Goal: Task Accomplishment & Management: Manage account settings

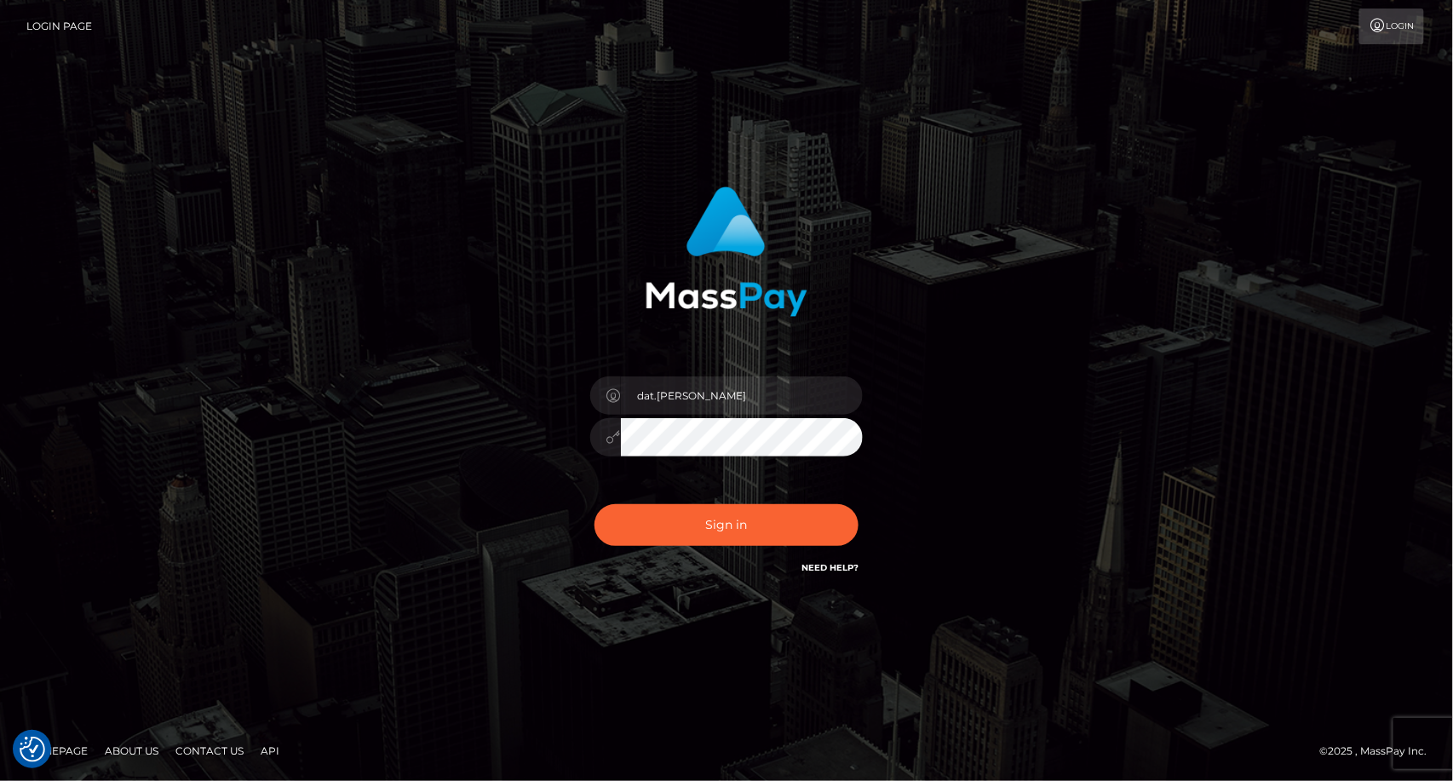
type input "dat.rush"
click at [679, 531] on button "Sign in" at bounding box center [726, 525] width 264 height 42
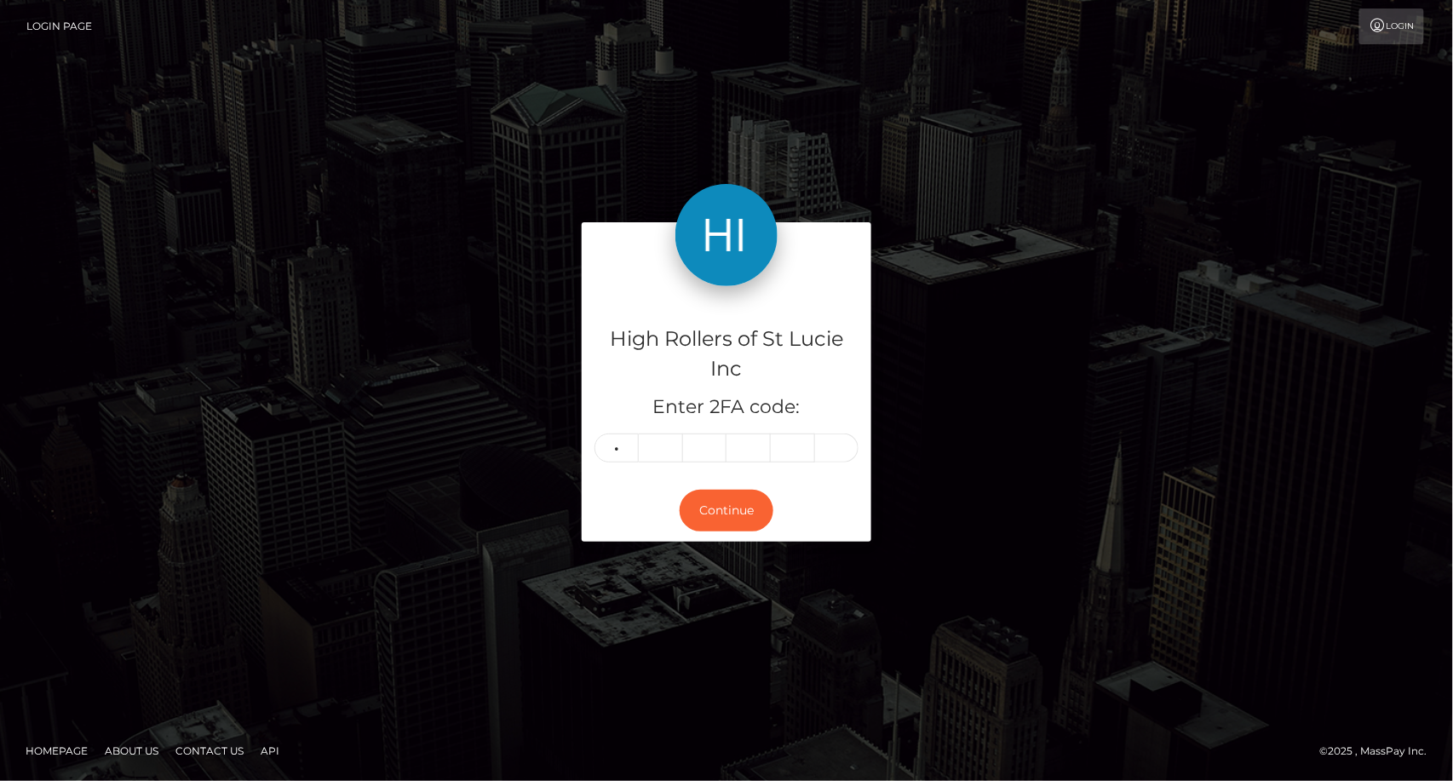
type input "3"
type input "2"
type input "1"
type input "5"
type input "6"
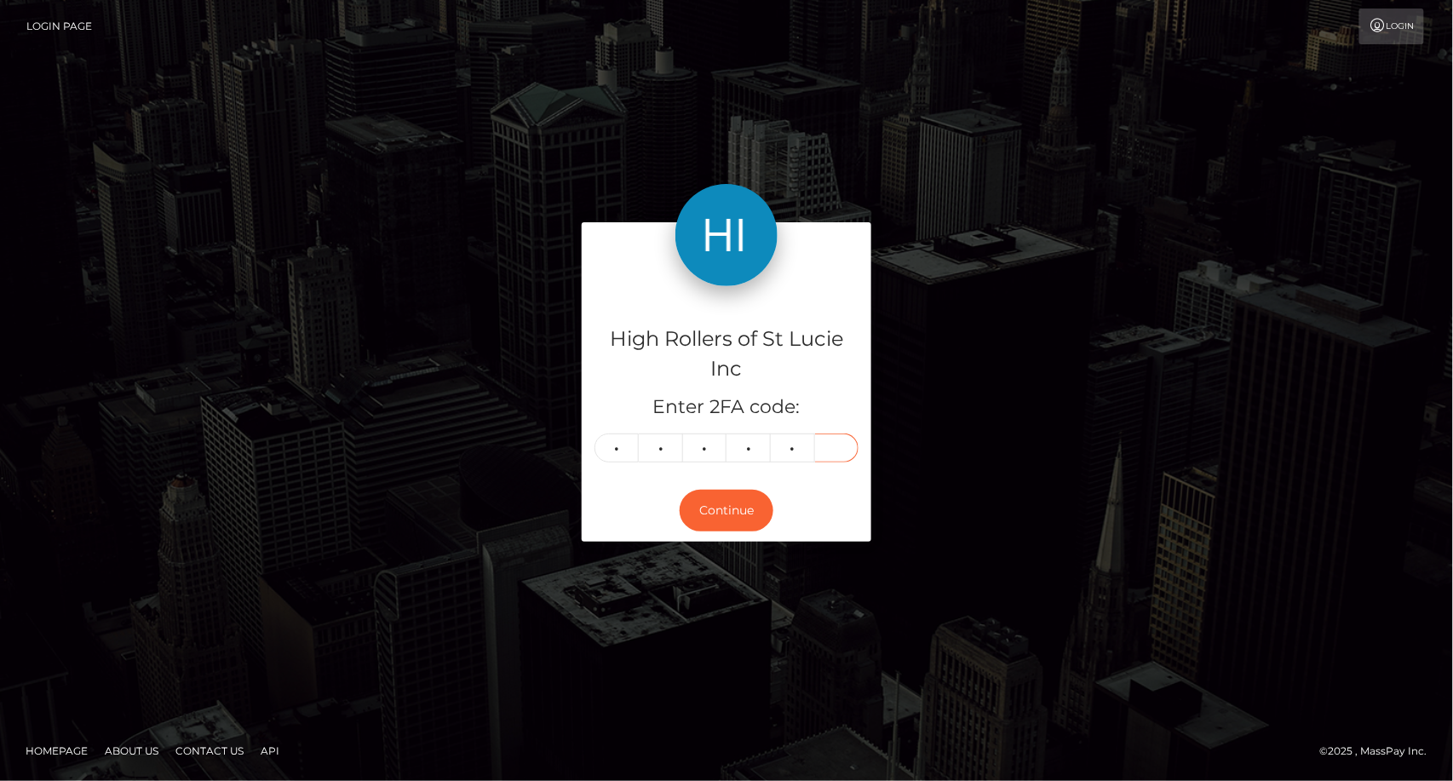
type input "8"
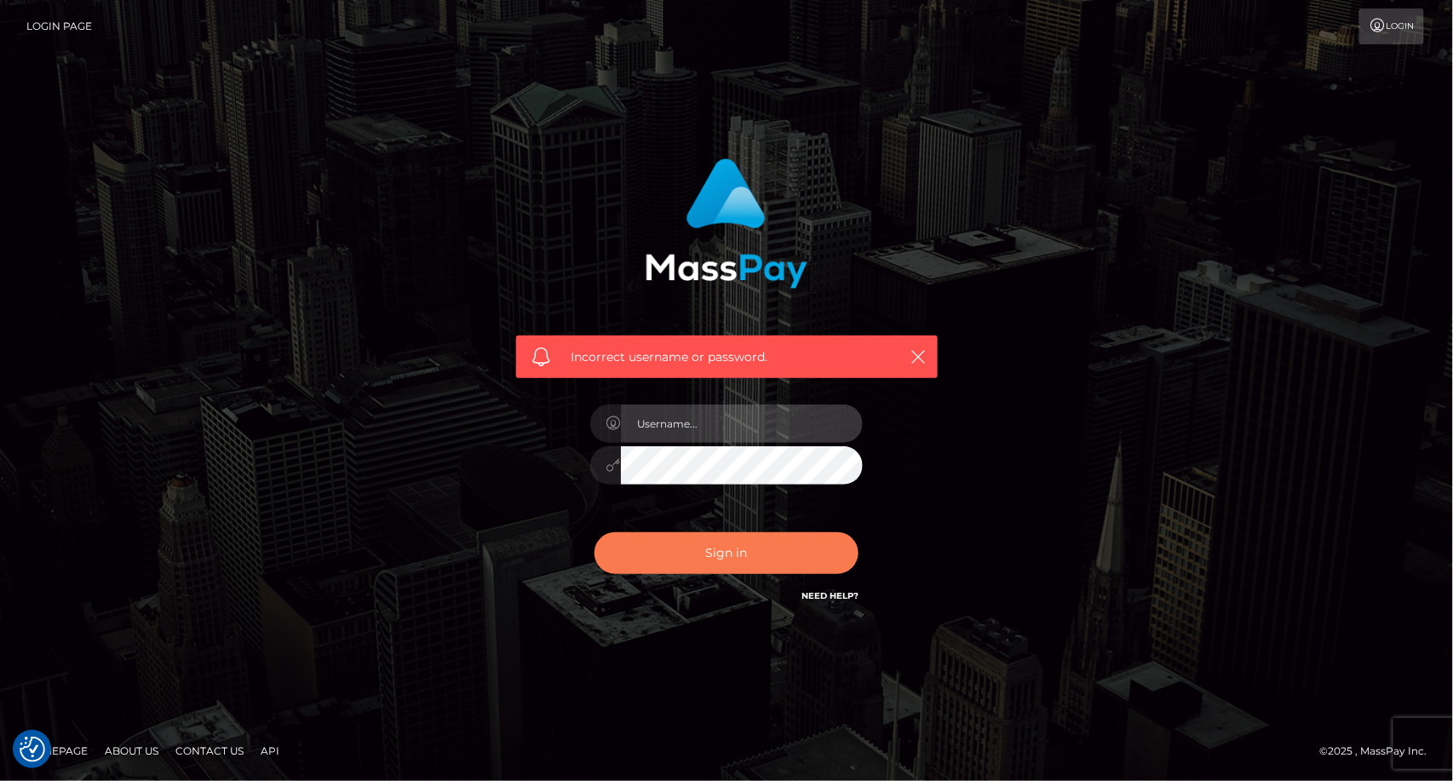
type input "dat.rush"
click at [696, 557] on button "Sign in" at bounding box center [726, 553] width 264 height 42
click at [696, 557] on div "Sign in Need Help?" at bounding box center [726, 560] width 298 height 76
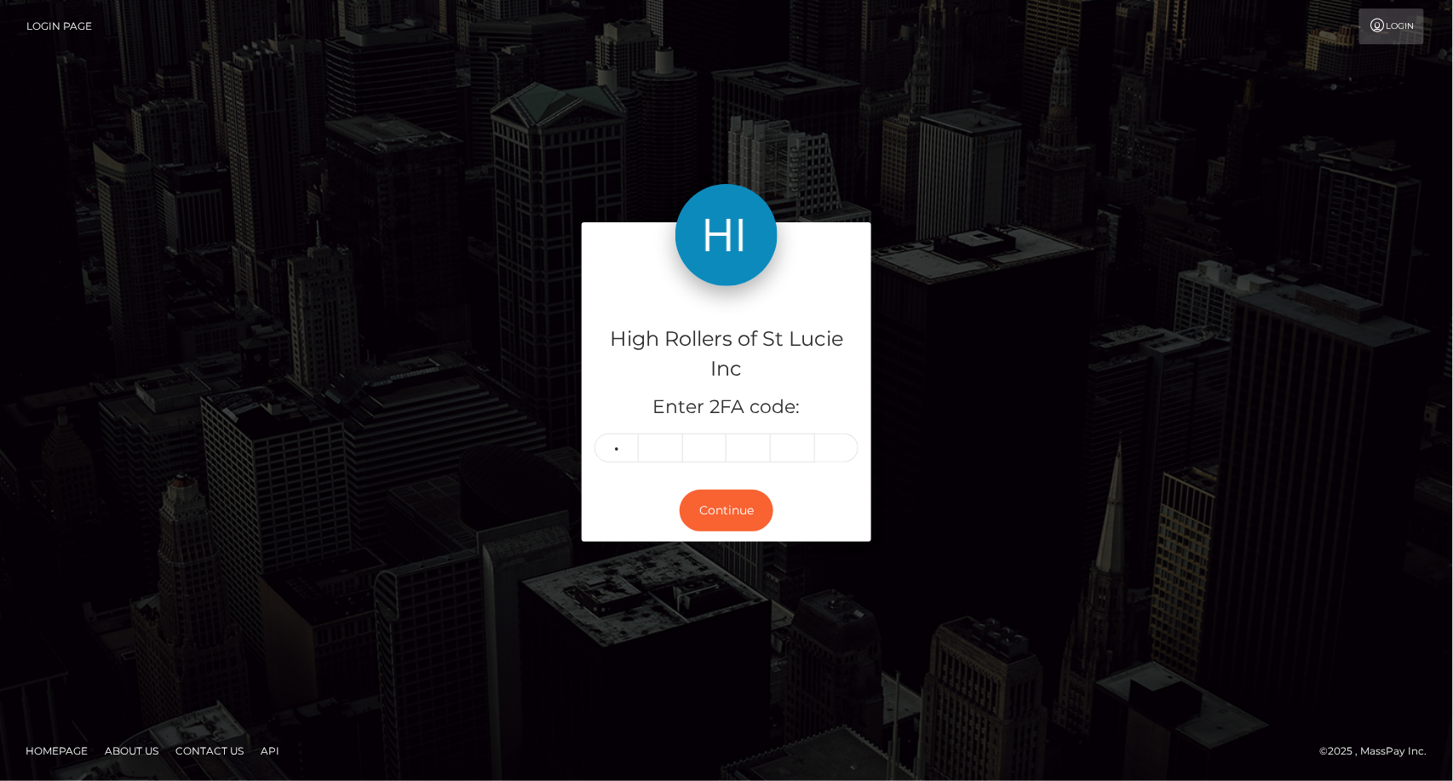
type input "5"
type input "8"
type input "2"
type input "6"
type input "0"
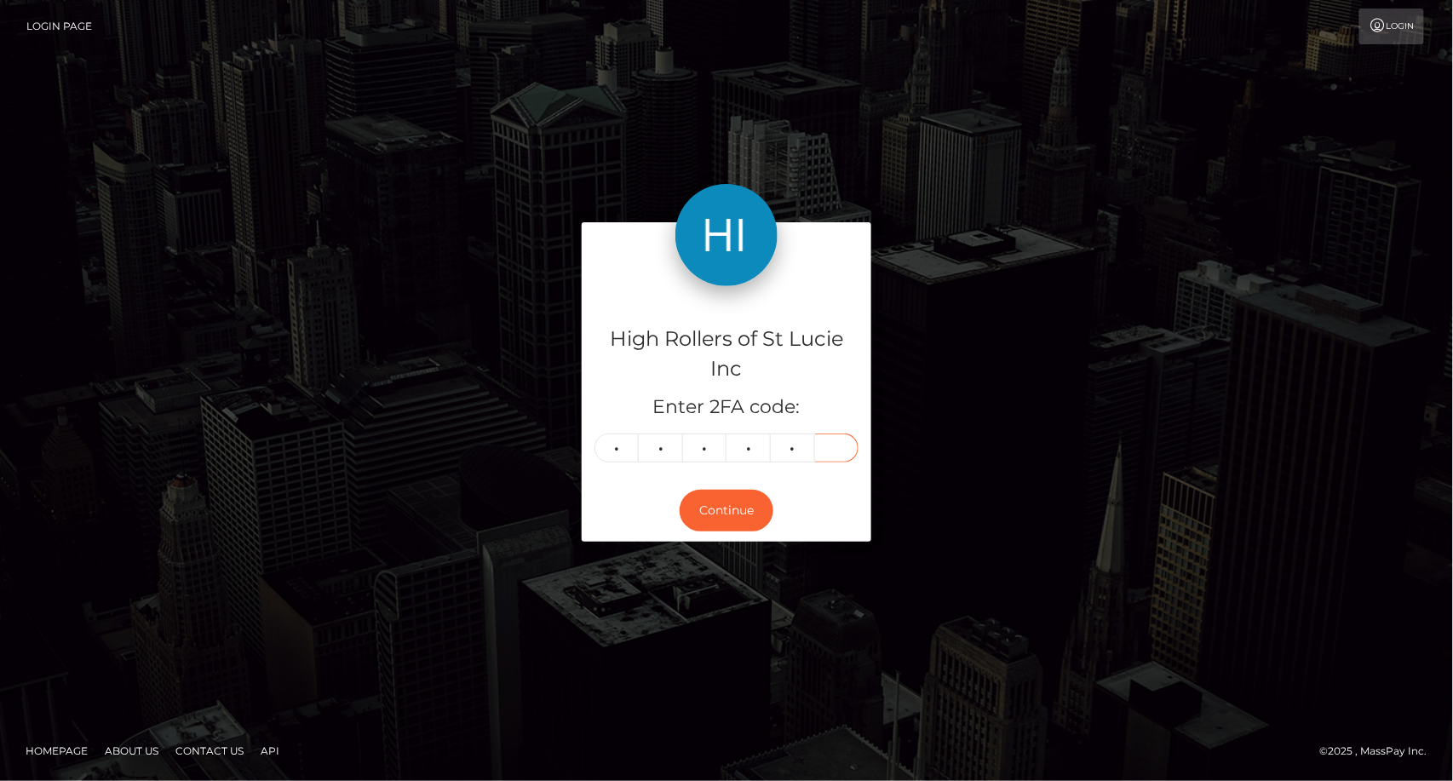
type input "6"
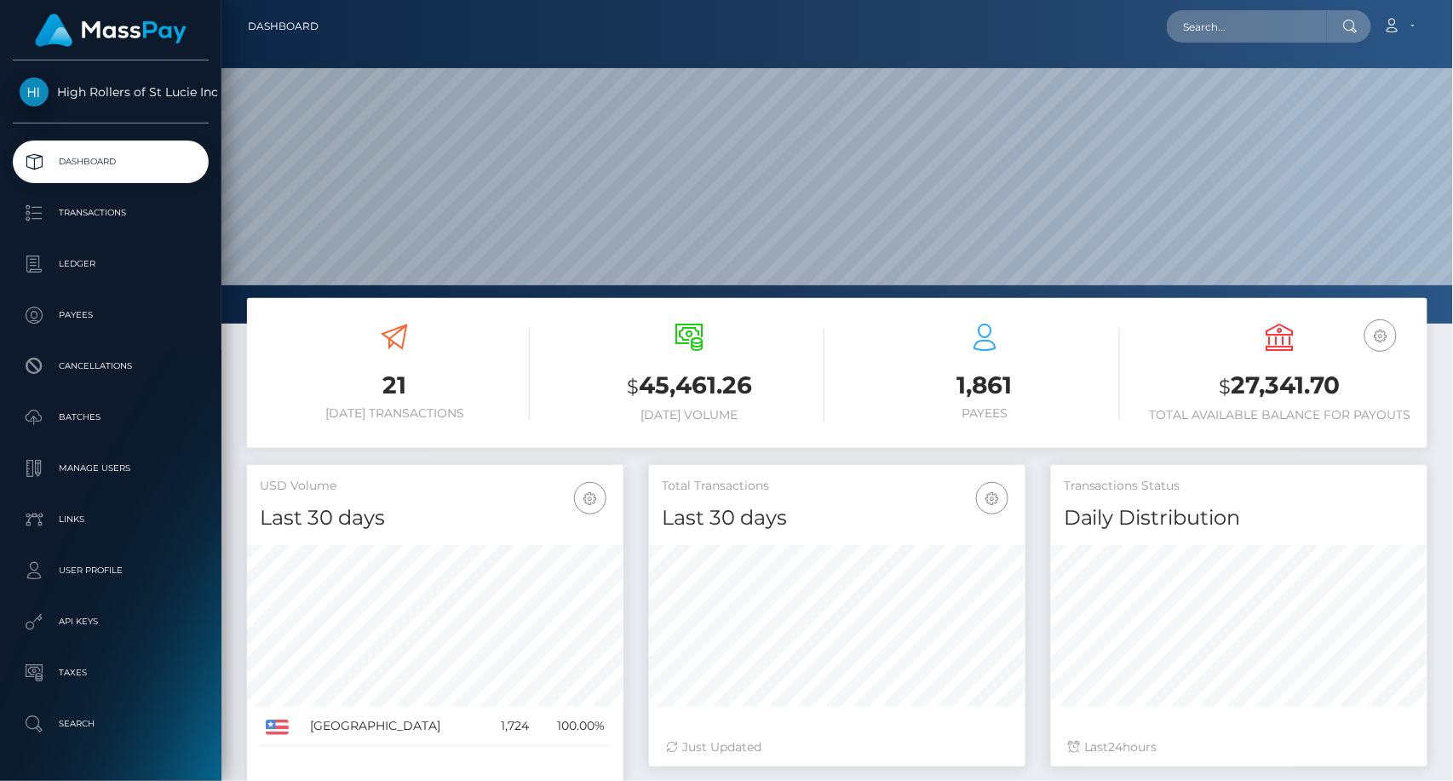
click at [857, 396] on h3 "1,861" at bounding box center [985, 385] width 270 height 33
click at [1349, 418] on h6 "Total Available Balance for Payouts" at bounding box center [1280, 415] width 270 height 14
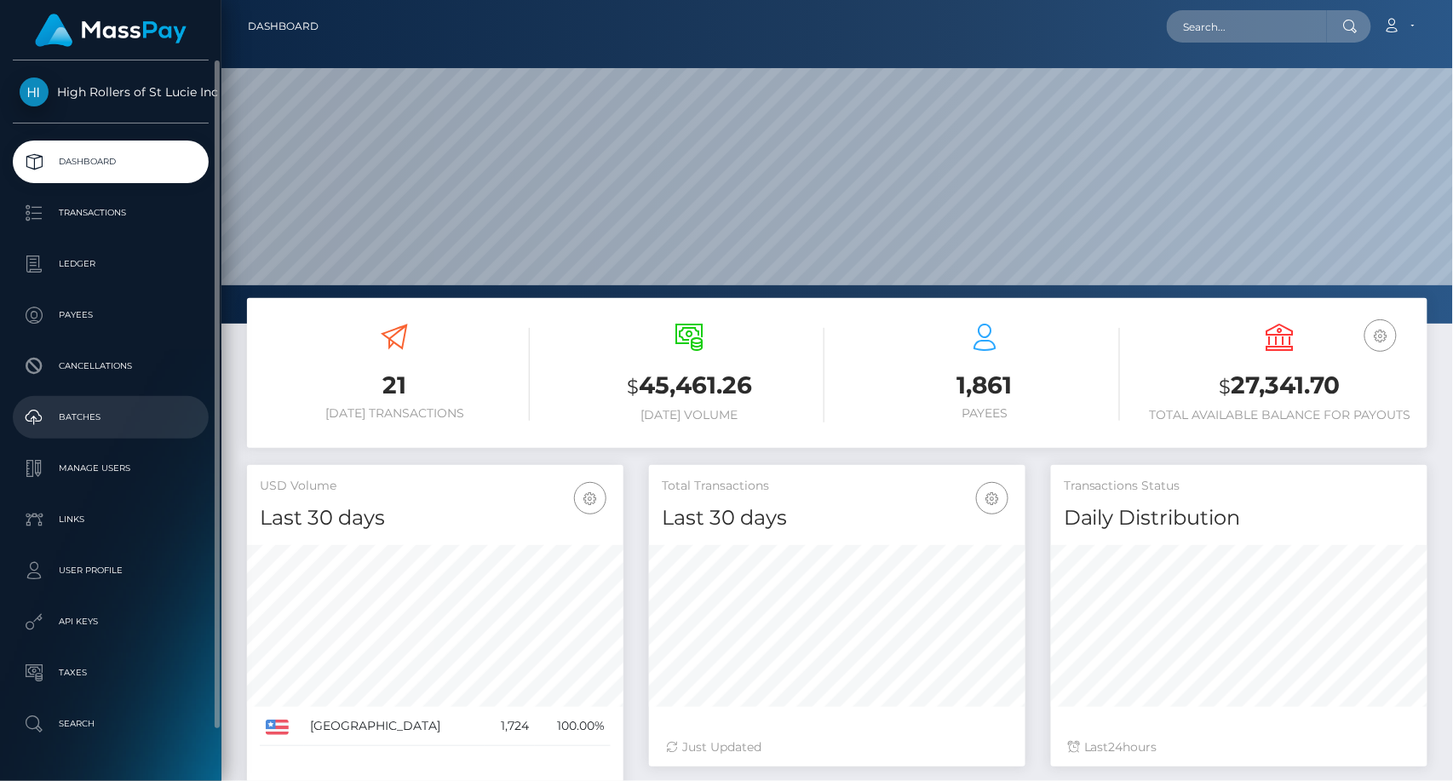
click at [106, 418] on p "Batches" at bounding box center [111, 417] width 182 height 26
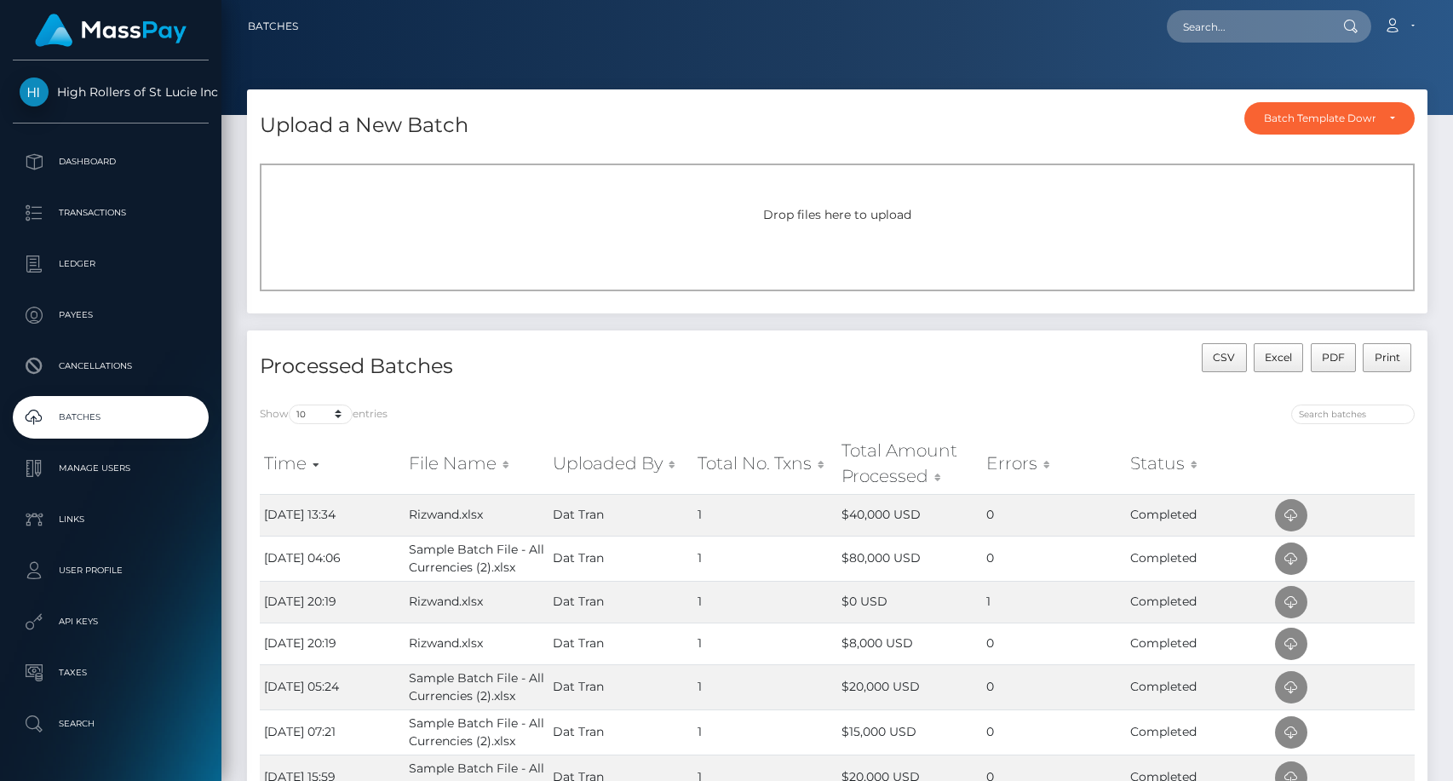
click at [599, 199] on div "Drop files here to upload" at bounding box center [837, 227] width 1155 height 128
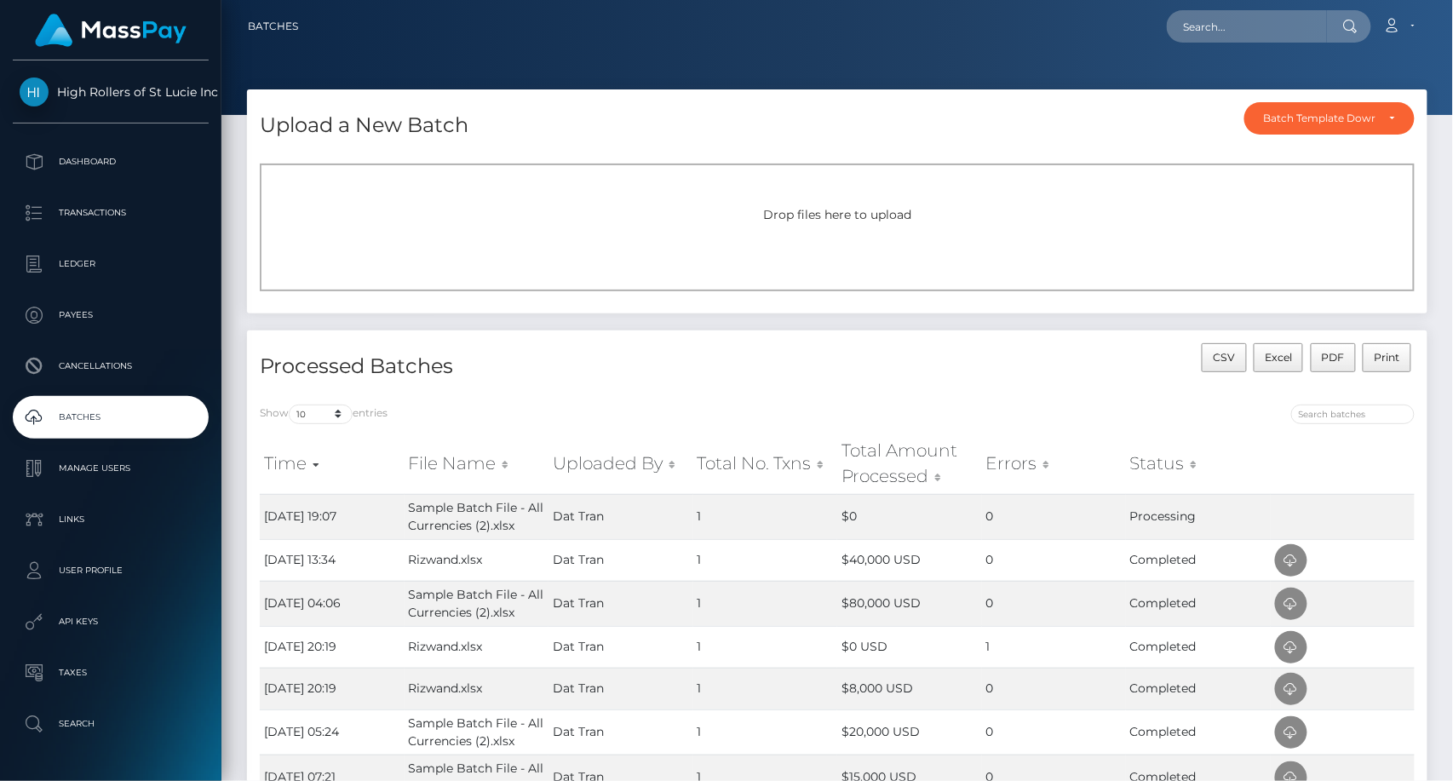
click at [918, 569] on td "$40,000 USD" at bounding box center [909, 560] width 145 height 42
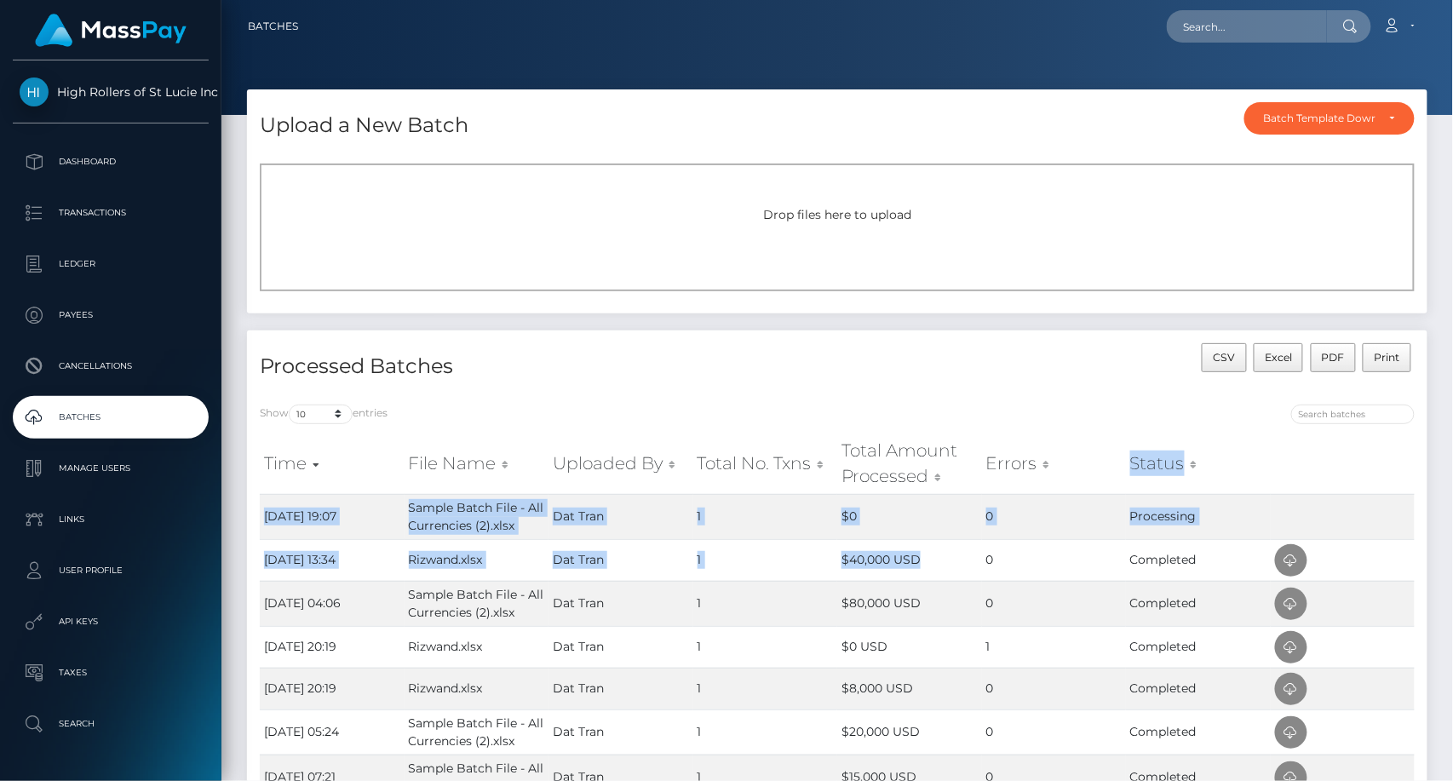
drag, startPoint x: 0, startPoint y: 0, endPoint x: 1097, endPoint y: 465, distance: 1191.2
click at [1097, 465] on table "Time File Name Uploaded By Total No. Txns Total Amount Processed Errors Status …" at bounding box center [837, 703] width 1155 height 540
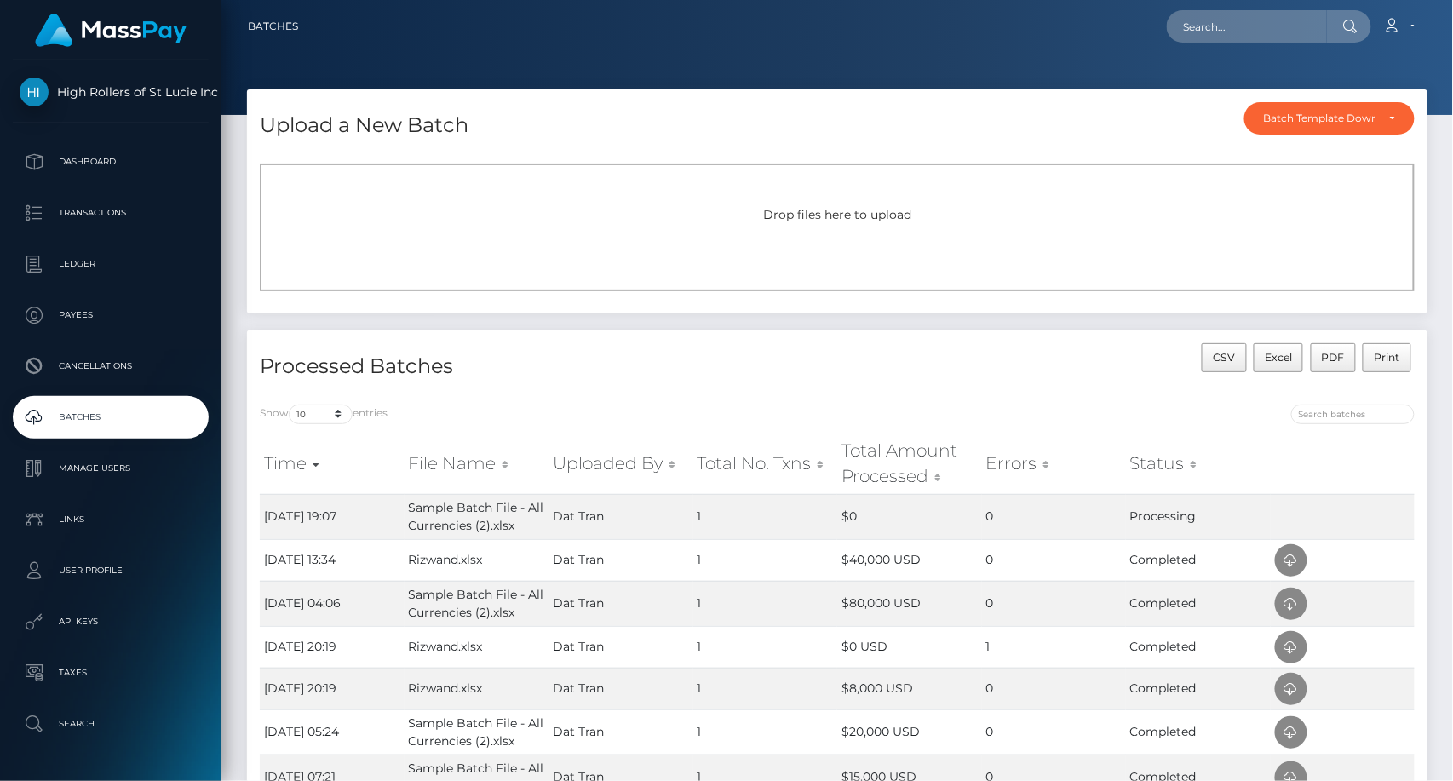
click at [918, 353] on div "CSV Excel PDF Print" at bounding box center [1132, 367] width 590 height 49
